Goal: Information Seeking & Learning: Check status

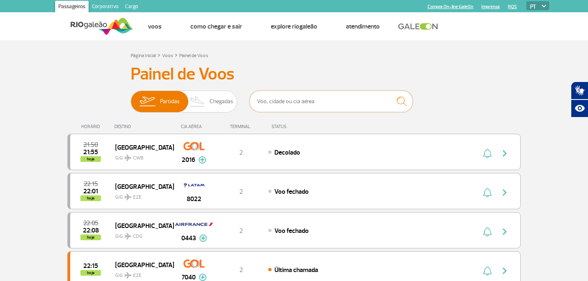
click at [283, 97] on input "text" at bounding box center [330, 102] width 163 height 22
type input "n"
click at [435, 82] on h3 "Painel de Voos" at bounding box center [294, 74] width 327 height 20
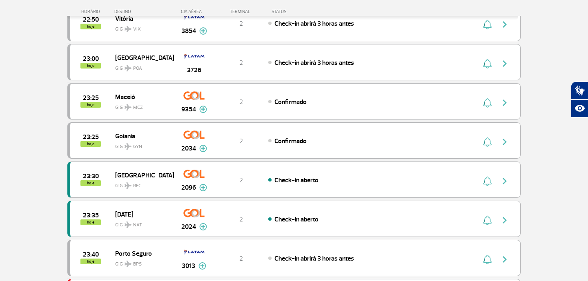
scroll to position [529, 0]
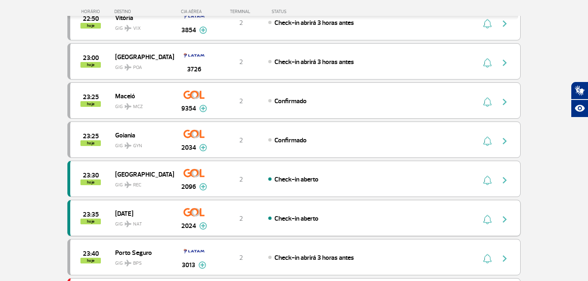
click at [147, 217] on span "GIG NAT" at bounding box center [141, 222] width 52 height 12
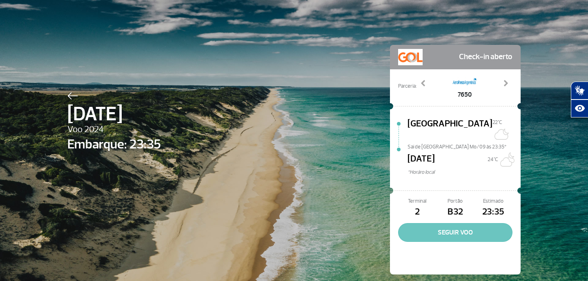
click at [424, 225] on button "SEGUIR VOO" at bounding box center [455, 232] width 114 height 19
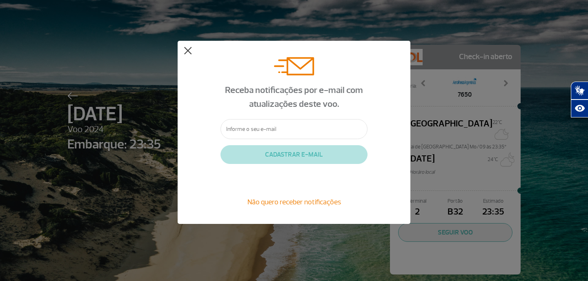
click at [187, 49] on button at bounding box center [188, 51] width 8 height 8
